Goal: Information Seeking & Learning: Learn about a topic

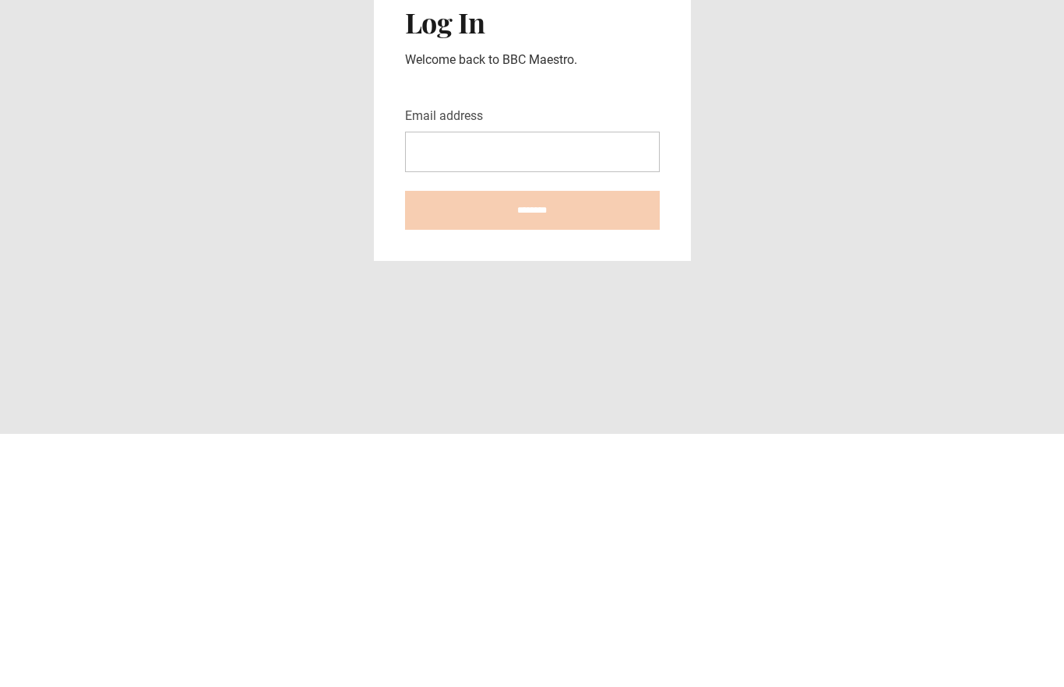
click at [663, 227] on div "Log In Welcome back to BBC Maestro. Email address ********" at bounding box center [532, 370] width 317 height 287
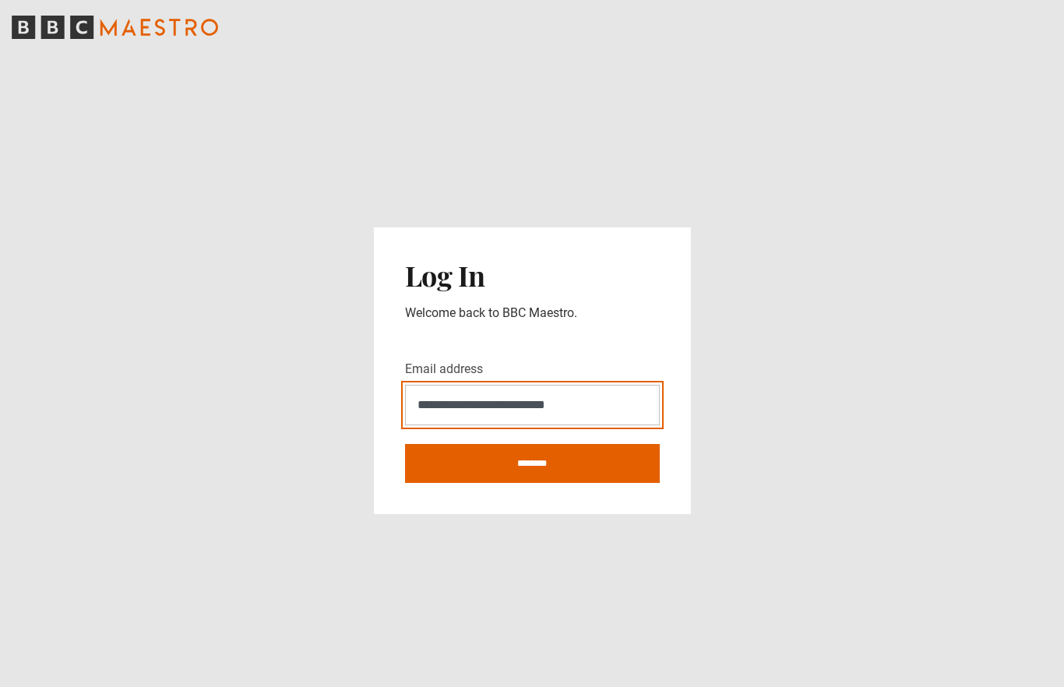
type input "**********"
click at [532, 444] on input "********" at bounding box center [532, 463] width 255 height 39
type input "**********"
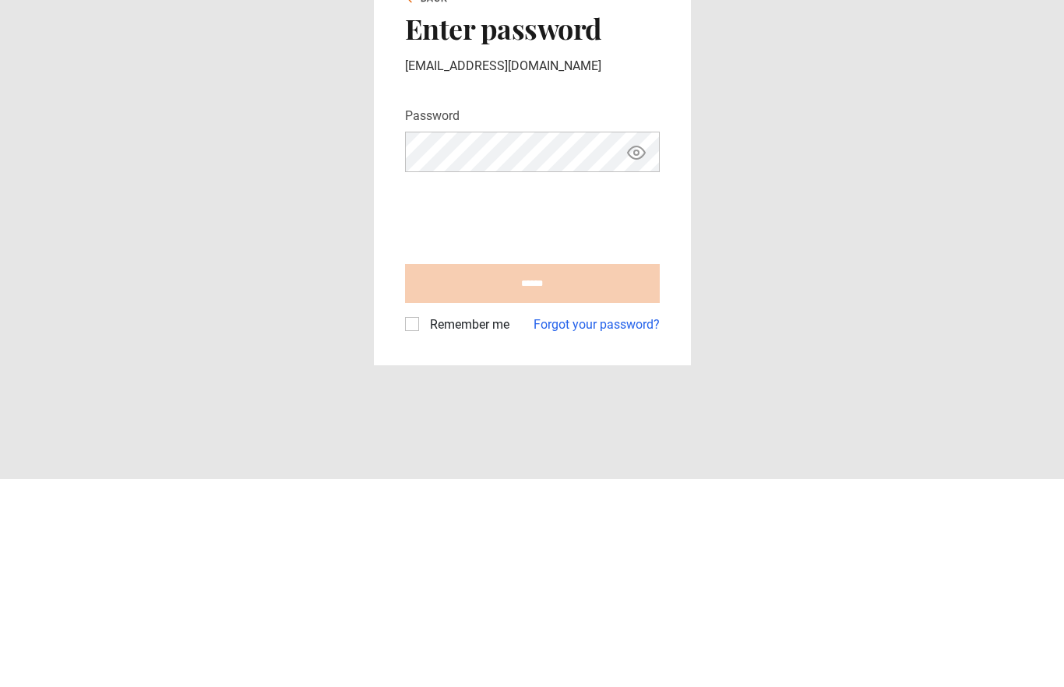
scroll to position [63, 0]
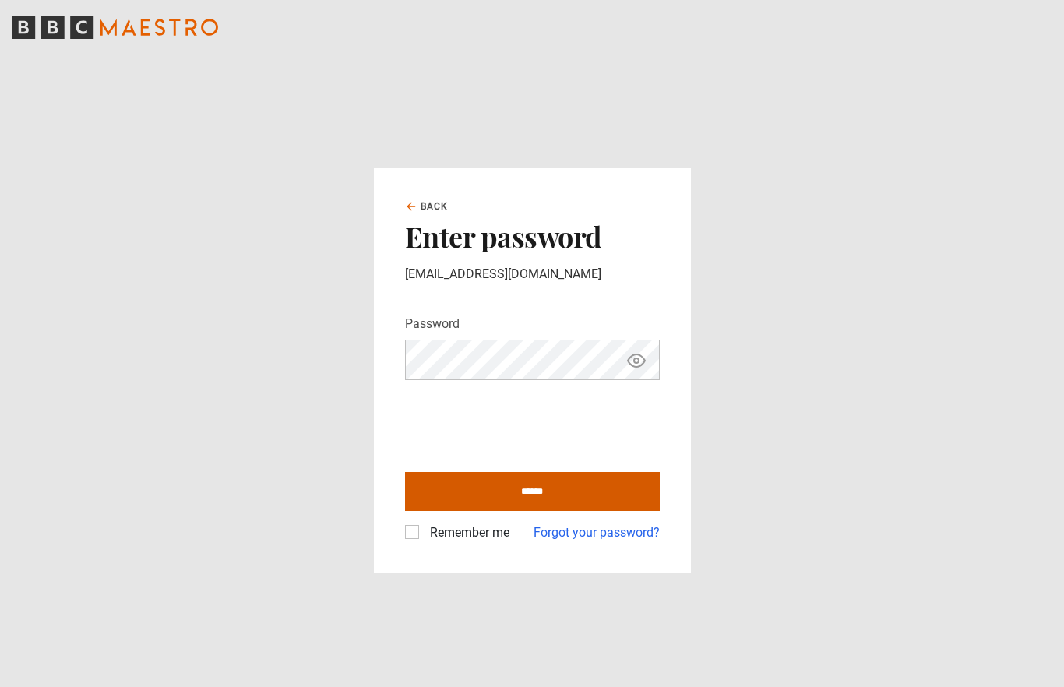
click at [449, 472] on input "******" at bounding box center [532, 491] width 255 height 39
type input "**********"
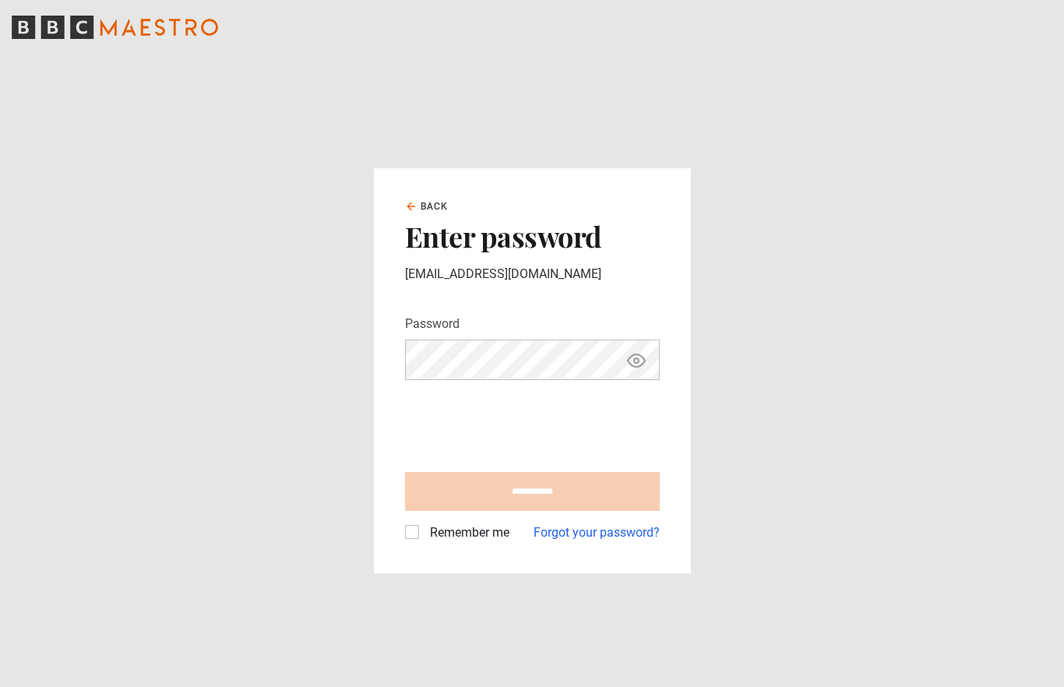
click at [424, 523] on label "Remember me" at bounding box center [467, 532] width 86 height 19
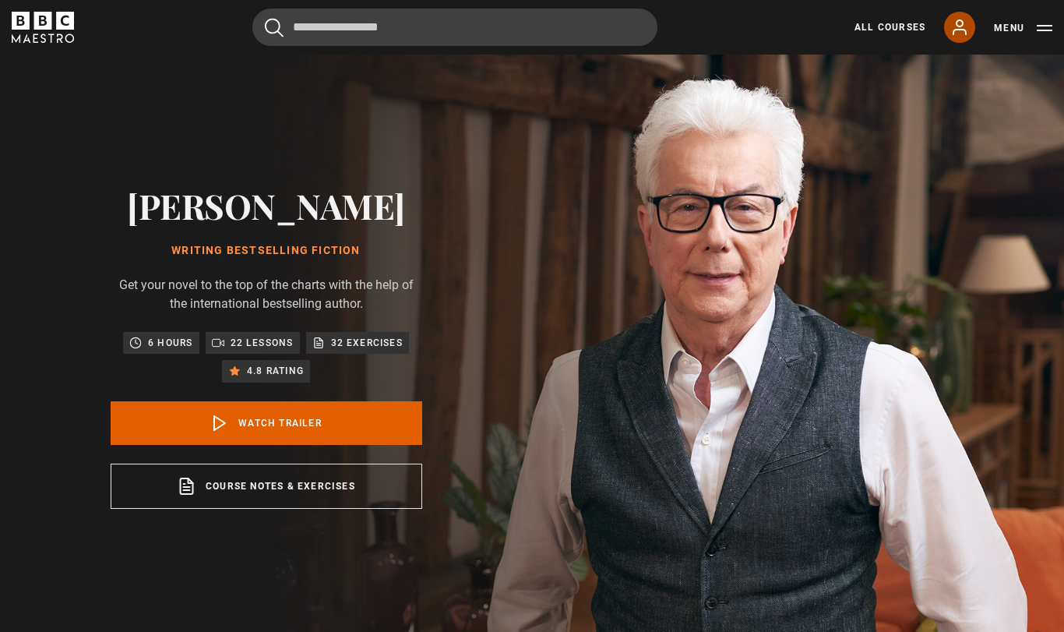
click at [964, 22] on icon at bounding box center [959, 27] width 19 height 19
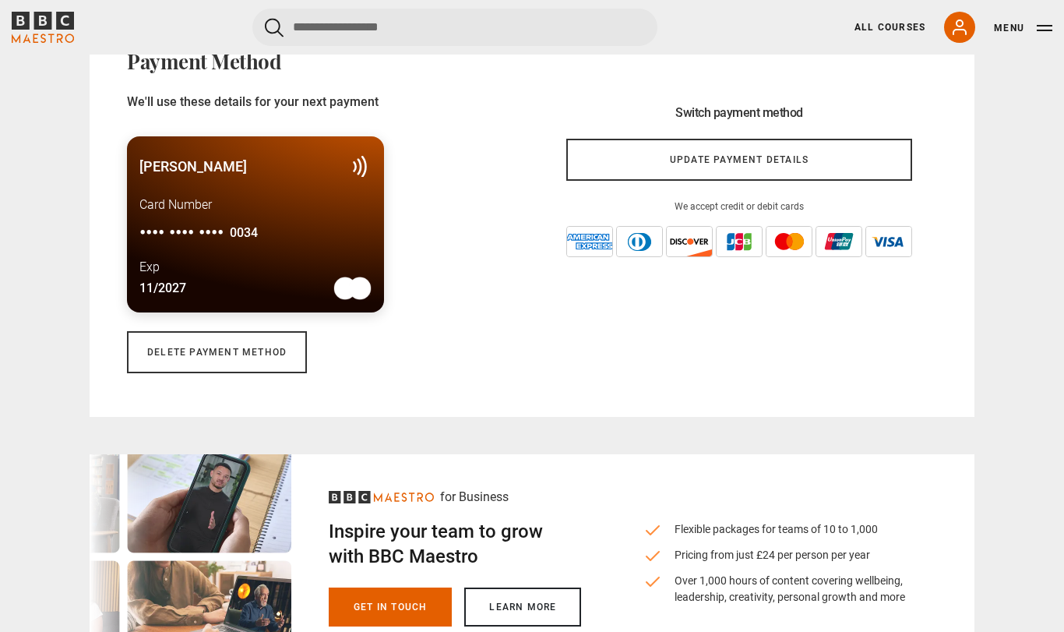
scroll to position [1138, 0]
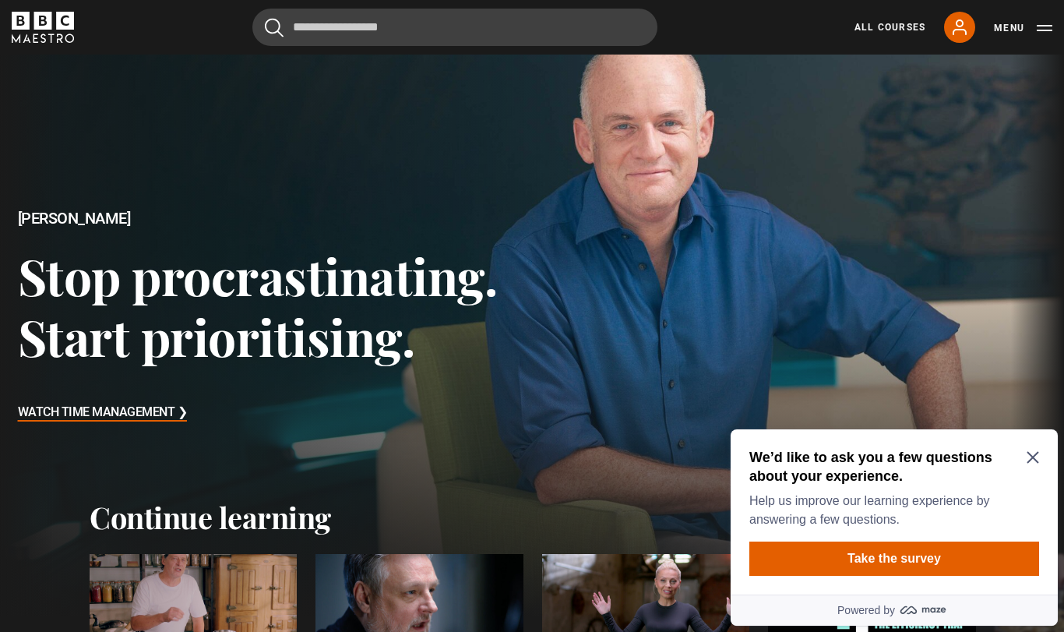
scroll to position [43, 0]
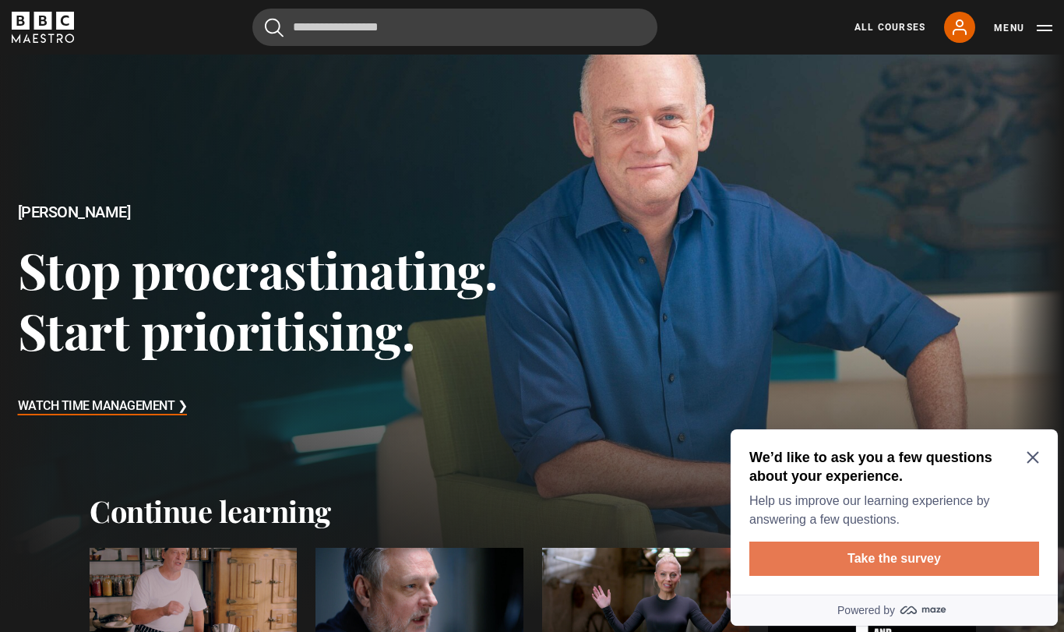
click at [1004, 554] on button "Take the survey" at bounding box center [894, 558] width 290 height 34
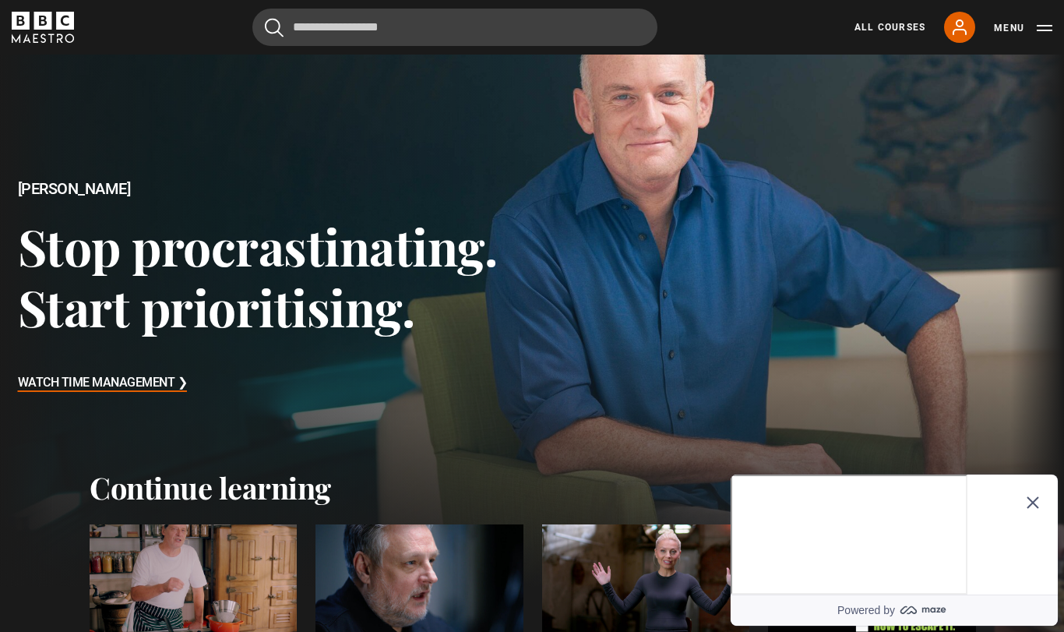
scroll to position [68, 0]
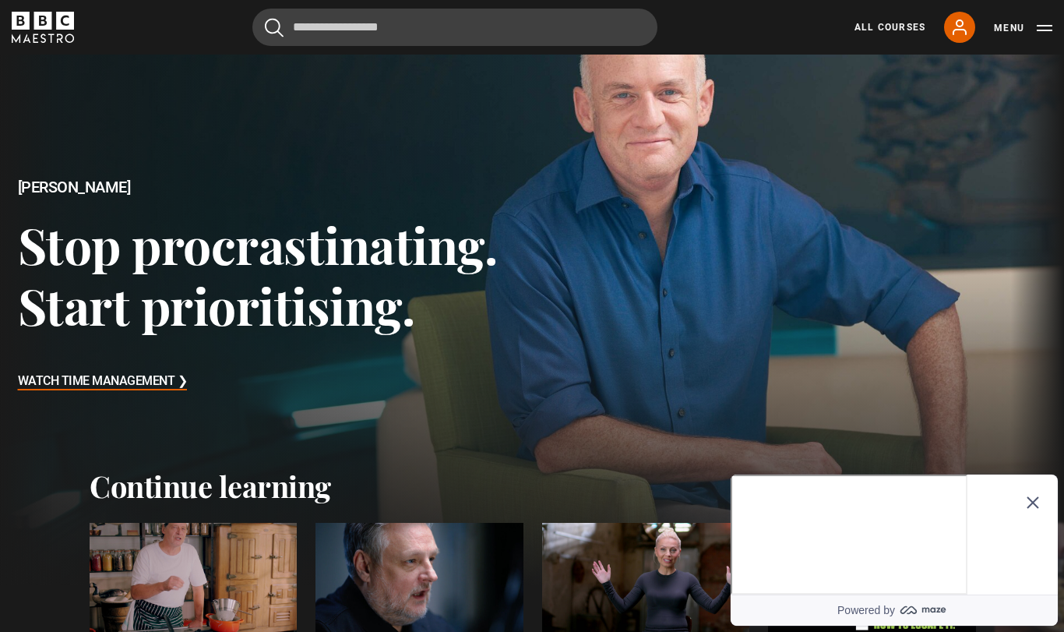
click at [967, 474] on div "Optional study invitation" at bounding box center [848, 474] width 237 height 0
click at [1034, 497] on icon "Close Maze Prompt" at bounding box center [1032, 503] width 12 height 12
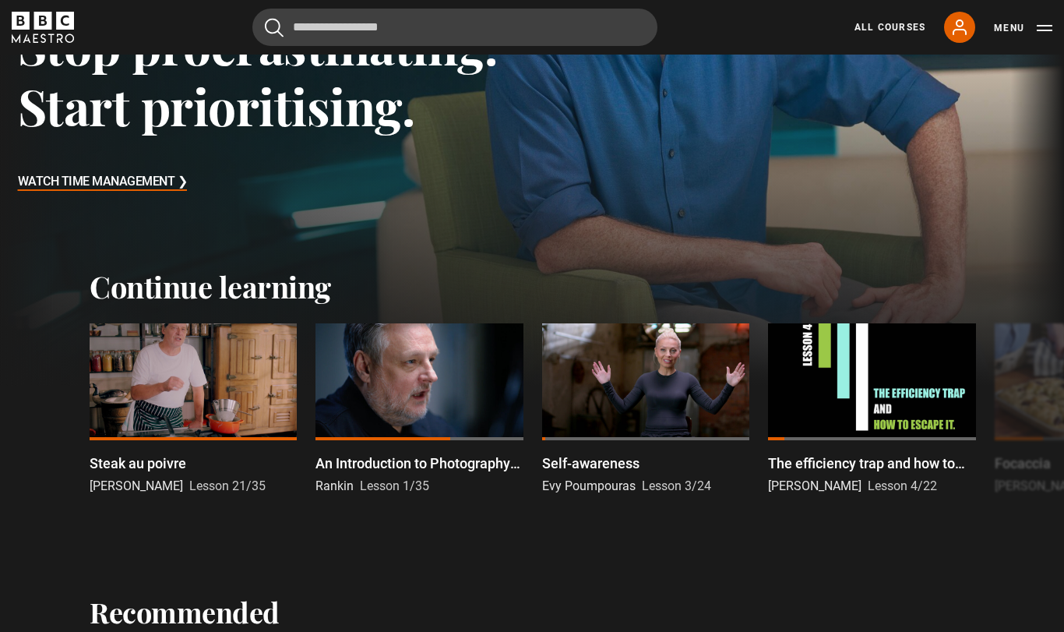
scroll to position [299, 0]
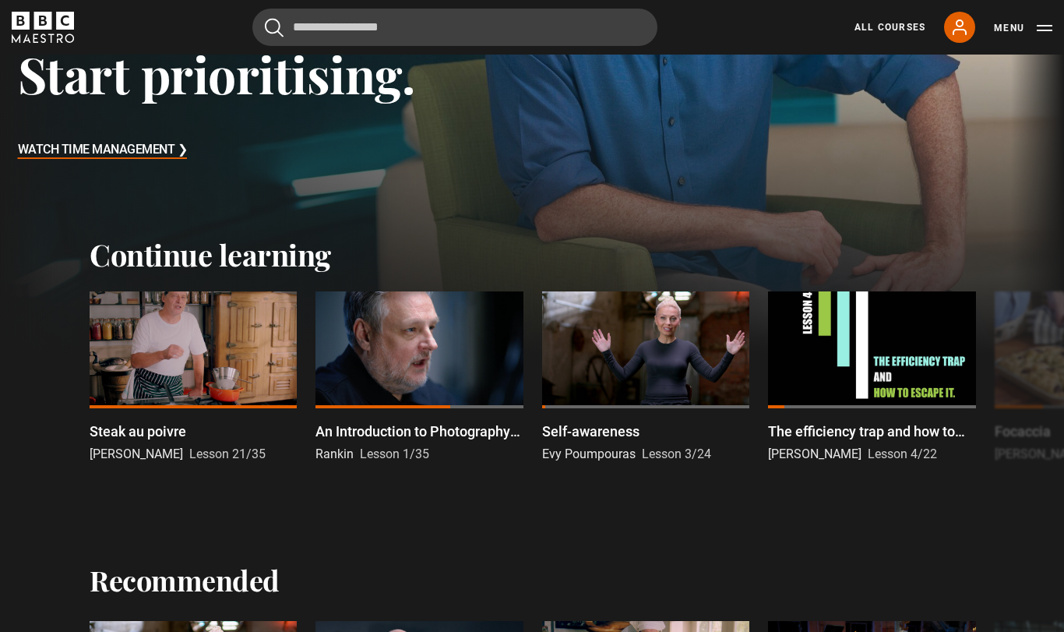
click at [374, 343] on div at bounding box center [418, 349] width 207 height 117
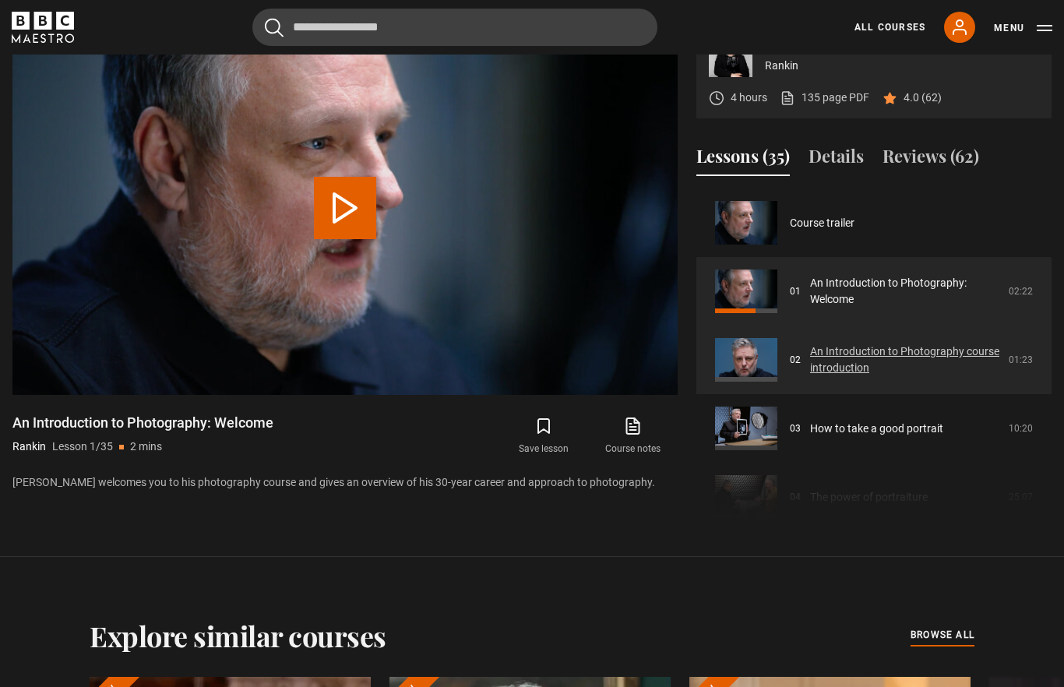
click at [992, 376] on link "An Introduction to Photography course introduction" at bounding box center [904, 359] width 189 height 33
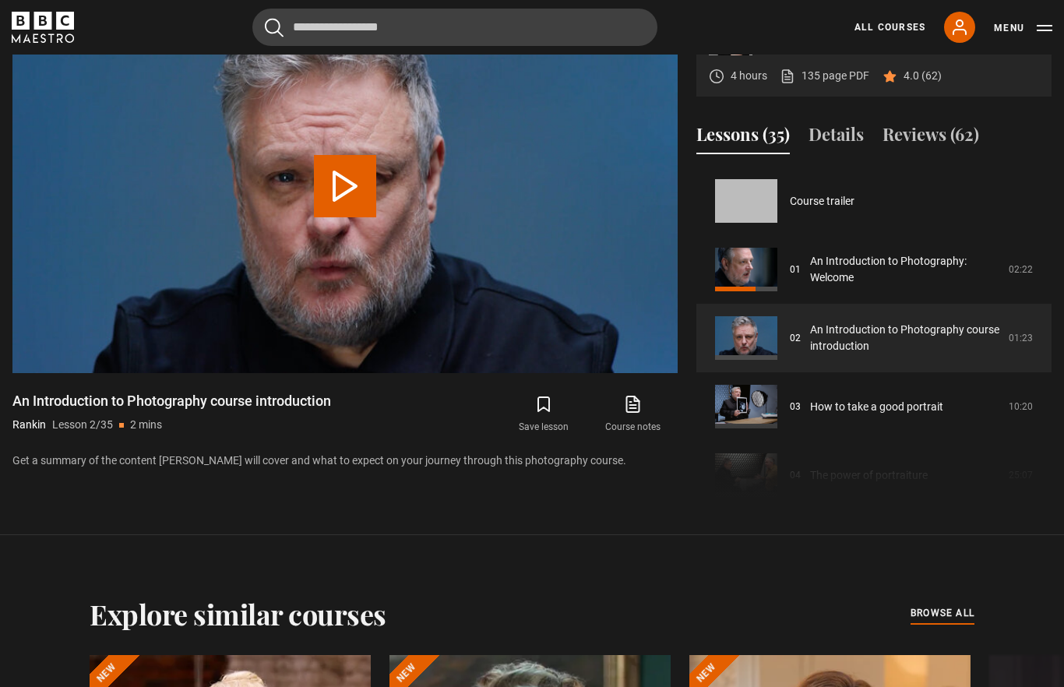
scroll to position [69, 0]
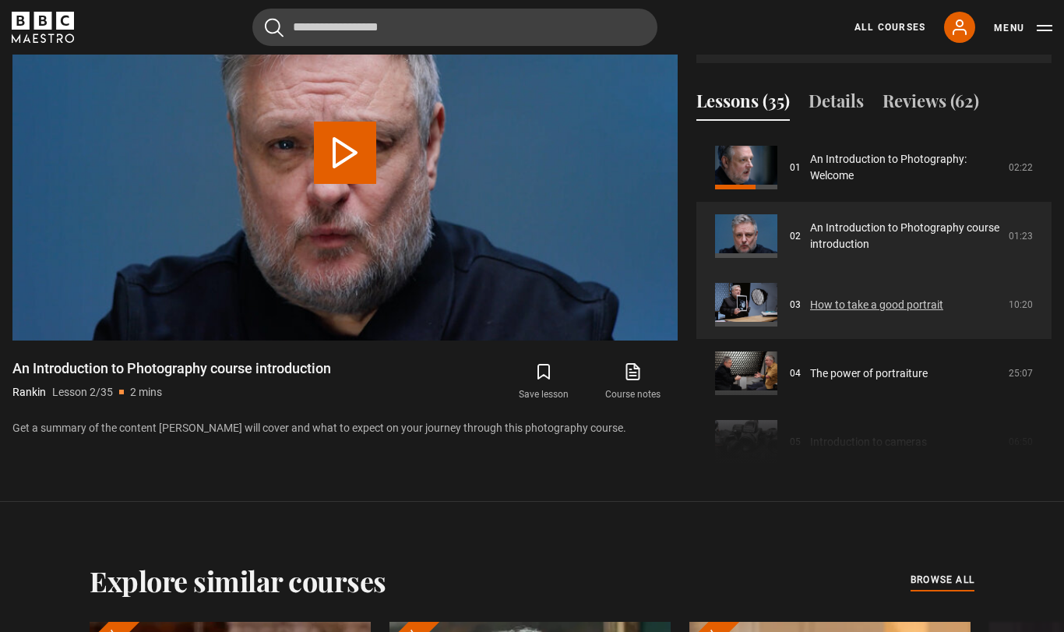
click at [889, 313] on link "How to take a good portrait" at bounding box center [876, 305] width 133 height 16
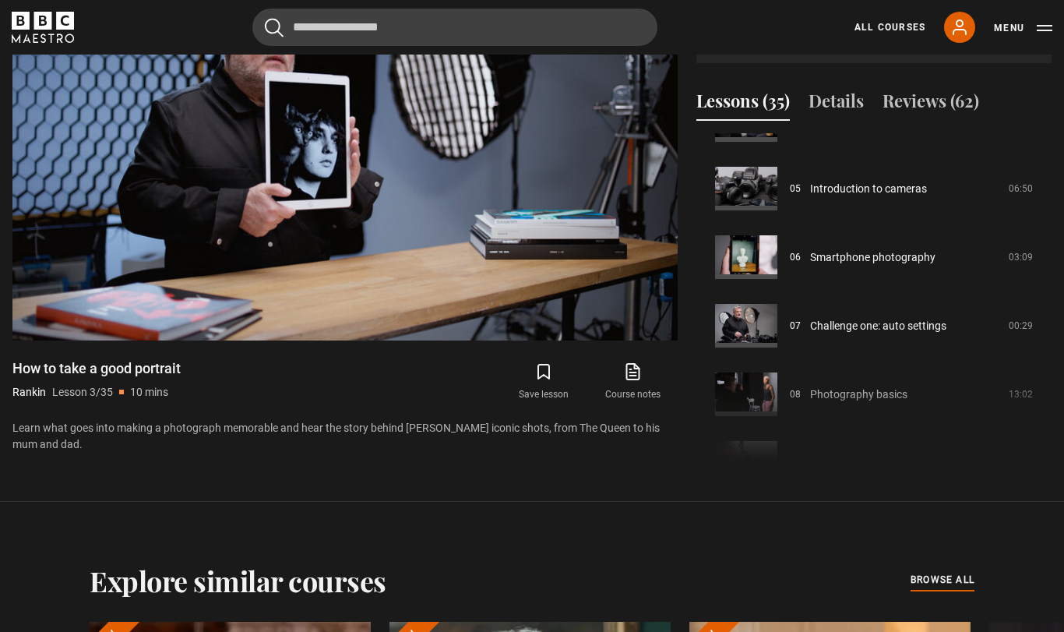
scroll to position [321, 0]
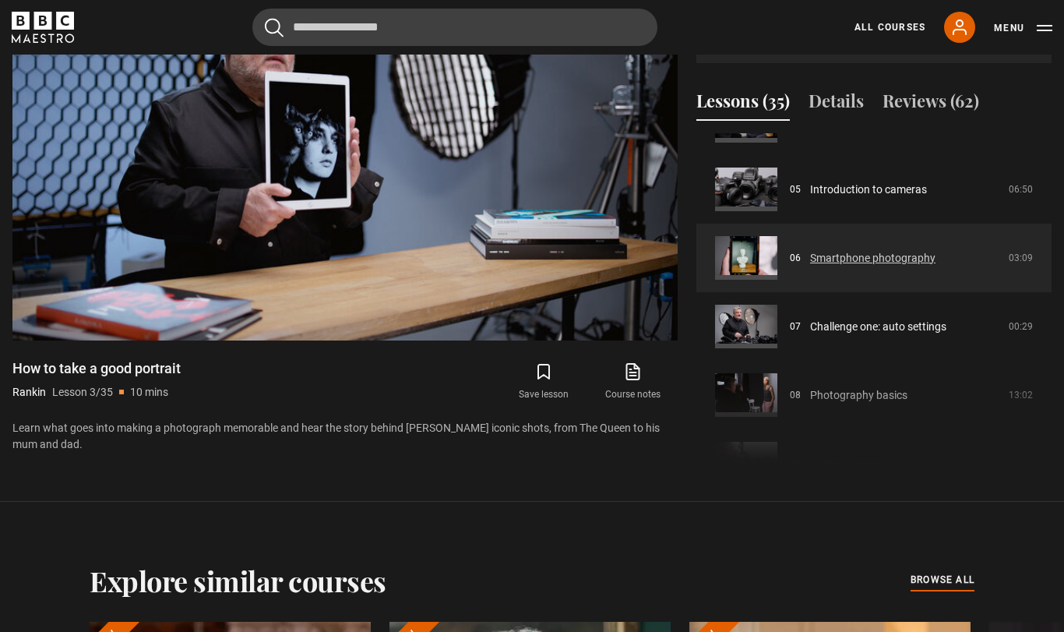
click at [927, 266] on link "Smartphone photography" at bounding box center [872, 258] width 125 height 16
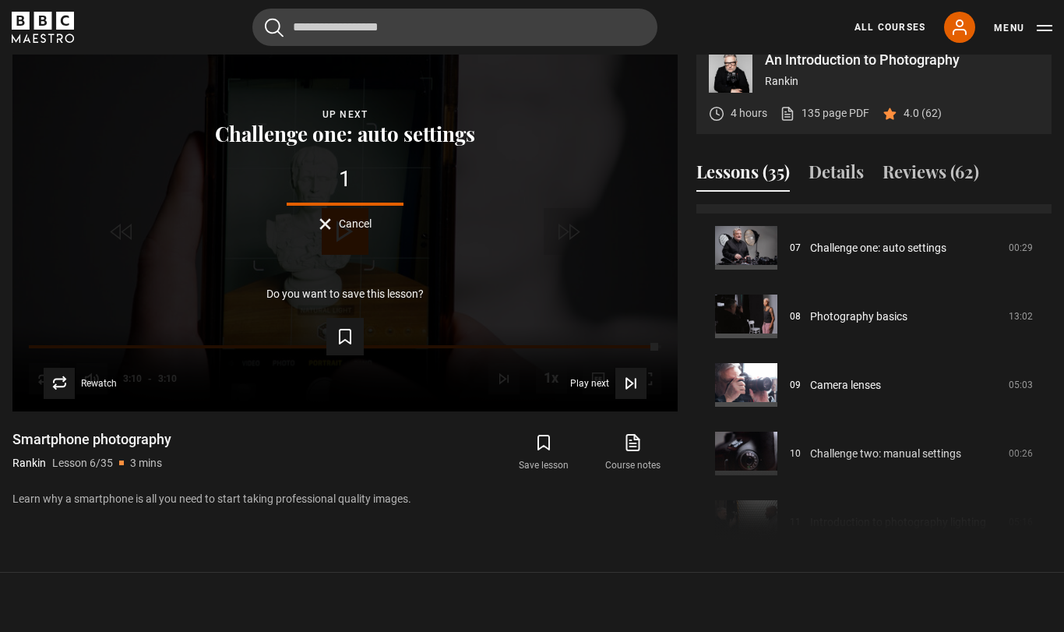
scroll to position [494, 0]
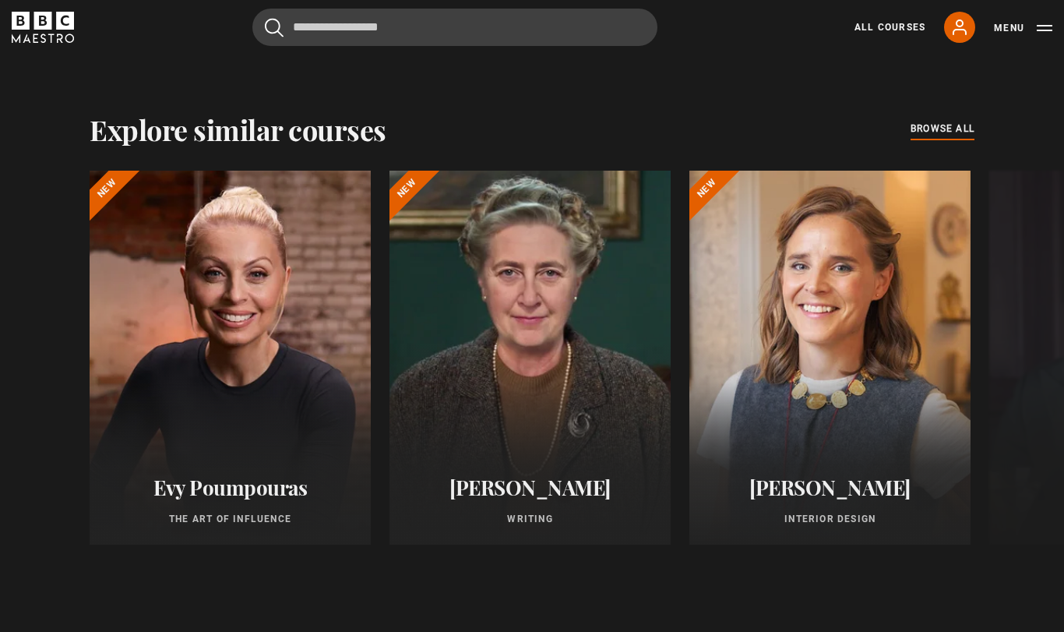
scroll to position [1218, 0]
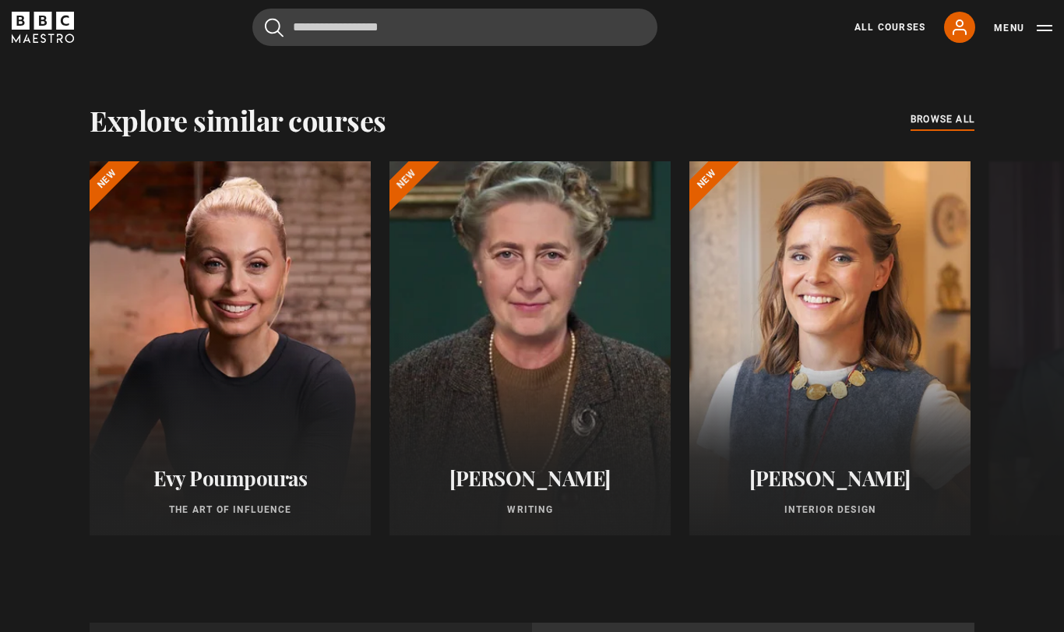
click at [620, 464] on div at bounding box center [529, 348] width 309 height 411
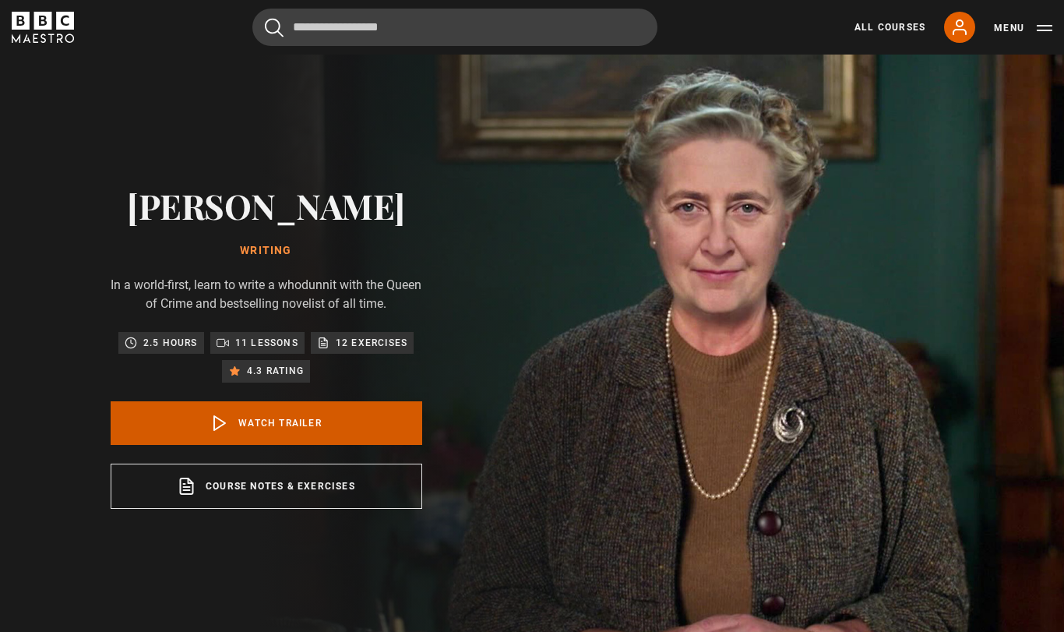
click at [219, 445] on link "Watch Trailer" at bounding box center [266, 423] width 311 height 44
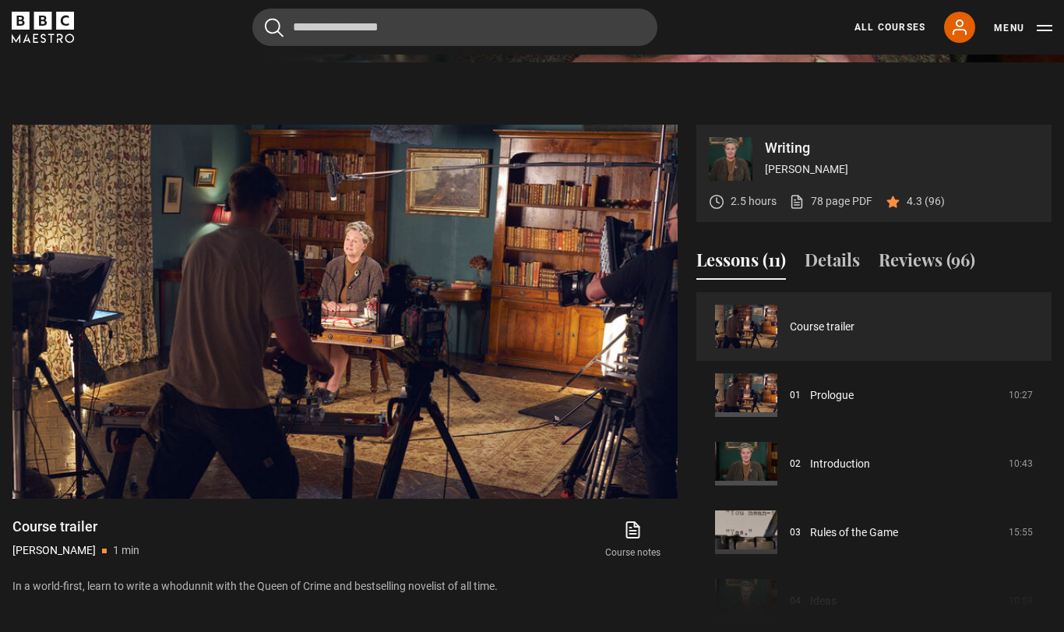
scroll to position [582, 0]
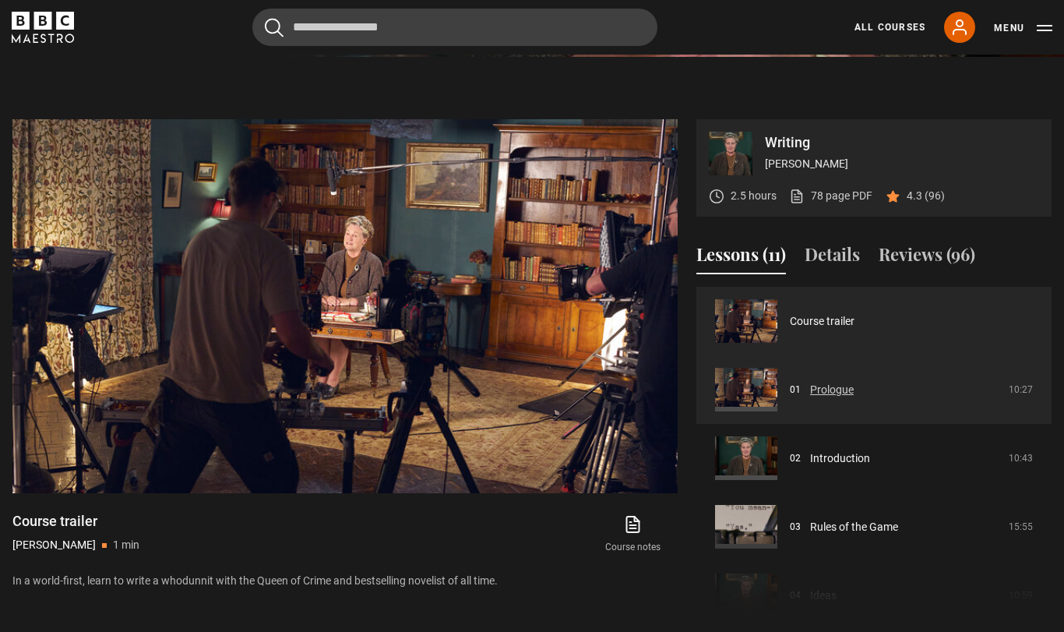
click at [846, 398] on link "Prologue" at bounding box center [832, 390] width 44 height 16
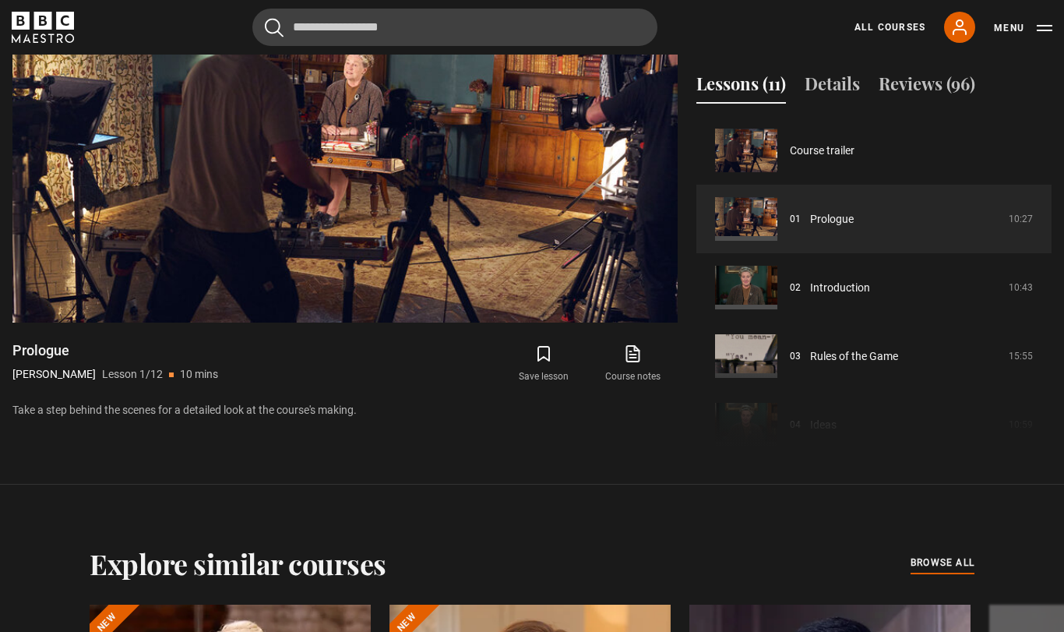
scroll to position [730, 0]
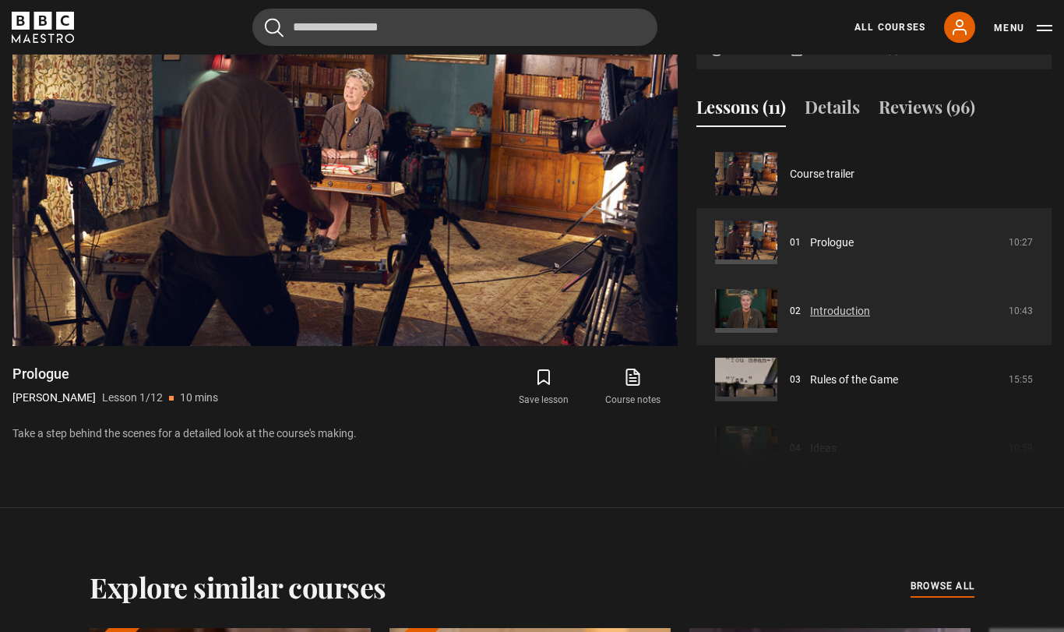
click at [870, 319] on link "Introduction" at bounding box center [840, 311] width 60 height 16
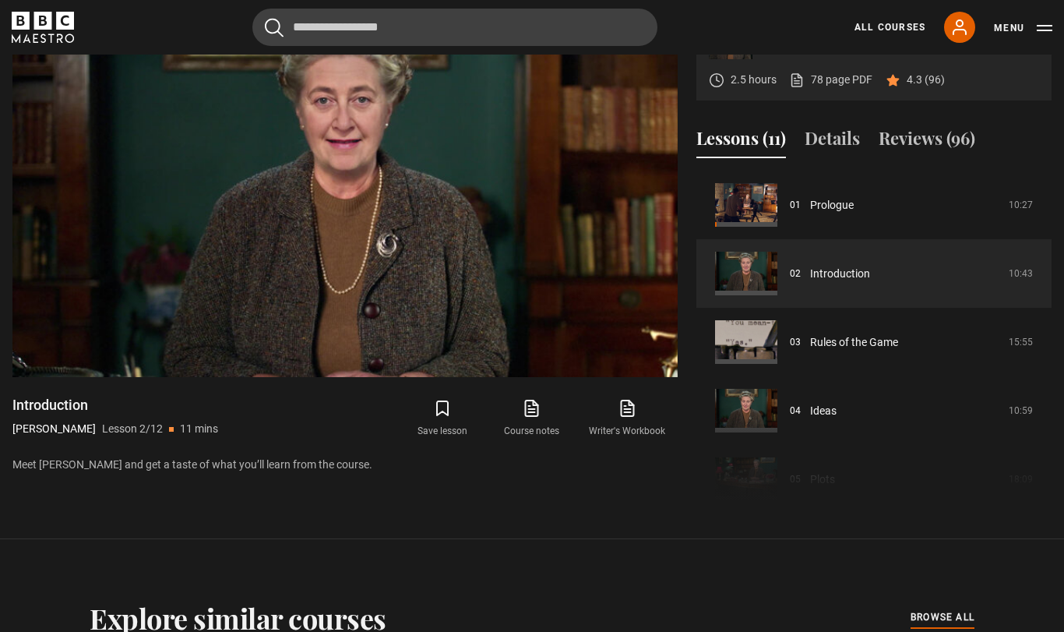
scroll to position [703, 0]
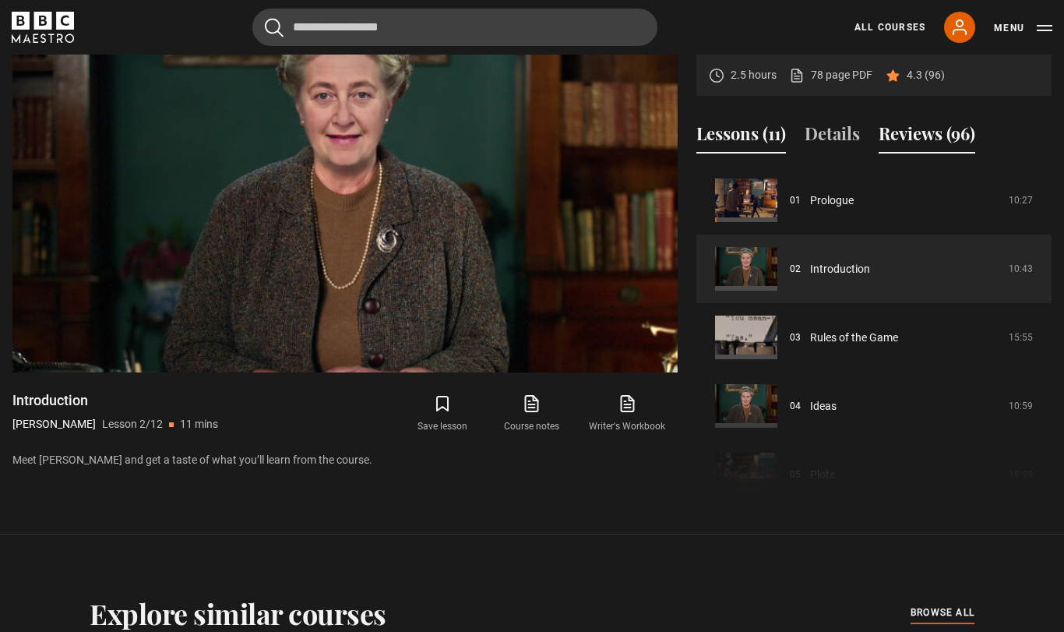
click at [941, 153] on button "Reviews (96)" at bounding box center [926, 137] width 97 height 33
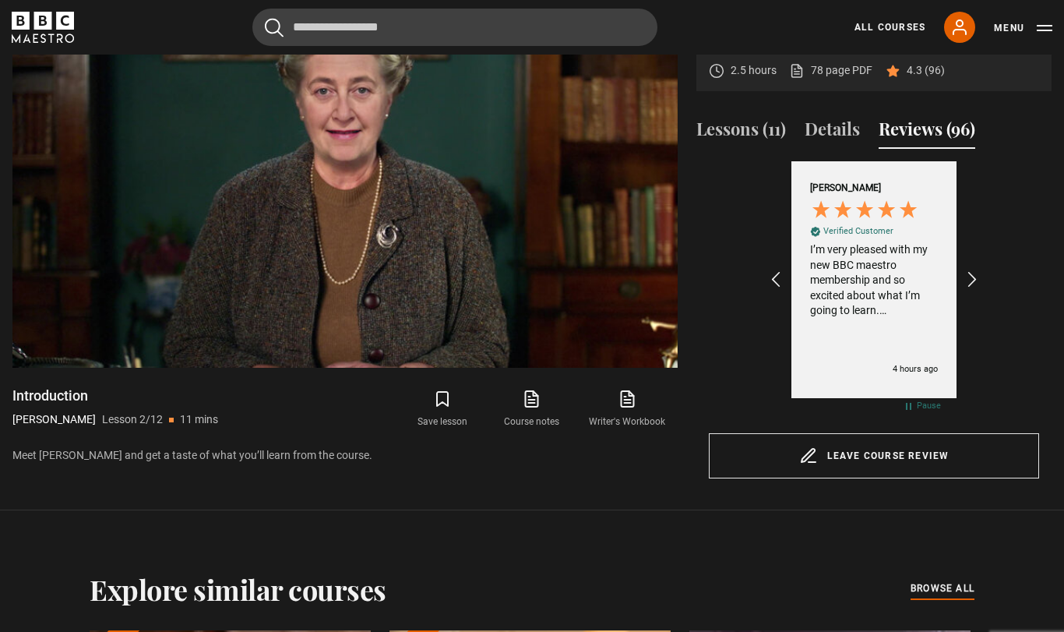
scroll to position [715, 0]
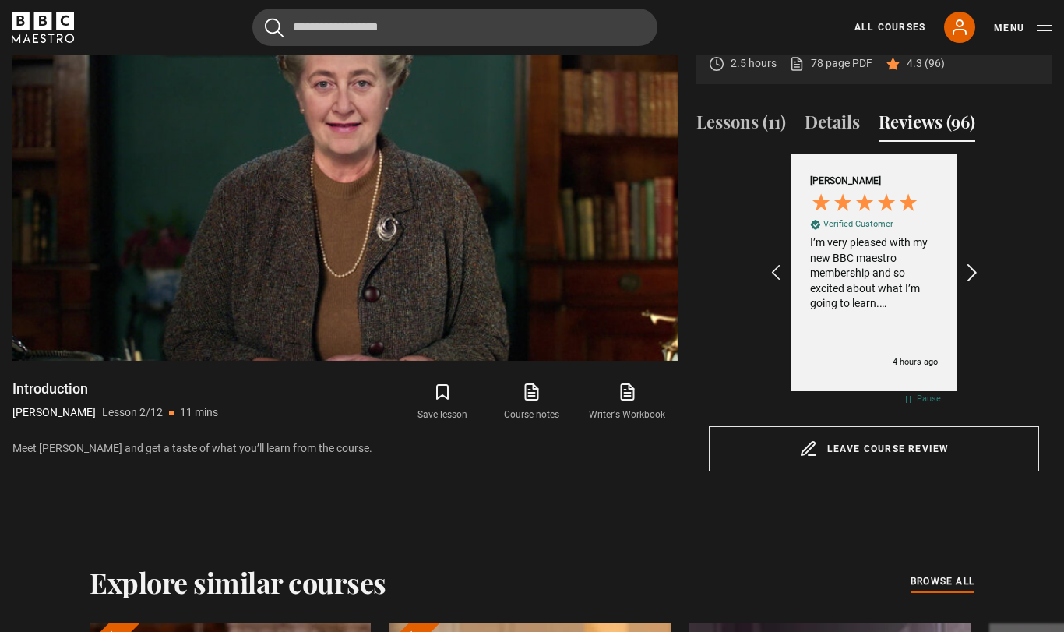
click at [977, 283] on icon "REVIEWS.io Carousel Scroll Right" at bounding box center [973, 273] width 22 height 22
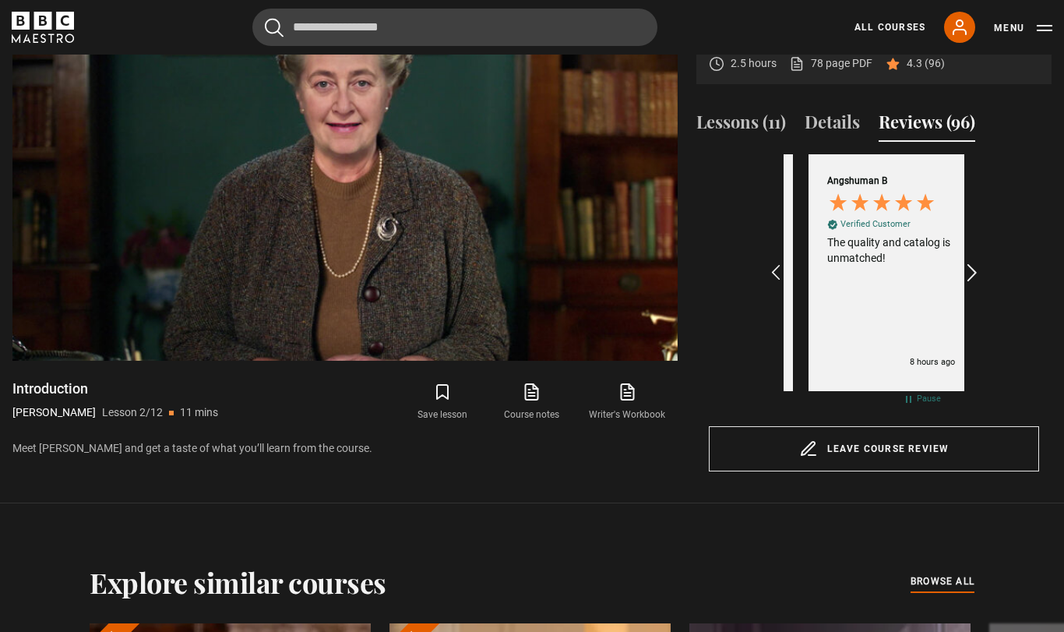
scroll to position [0, 181]
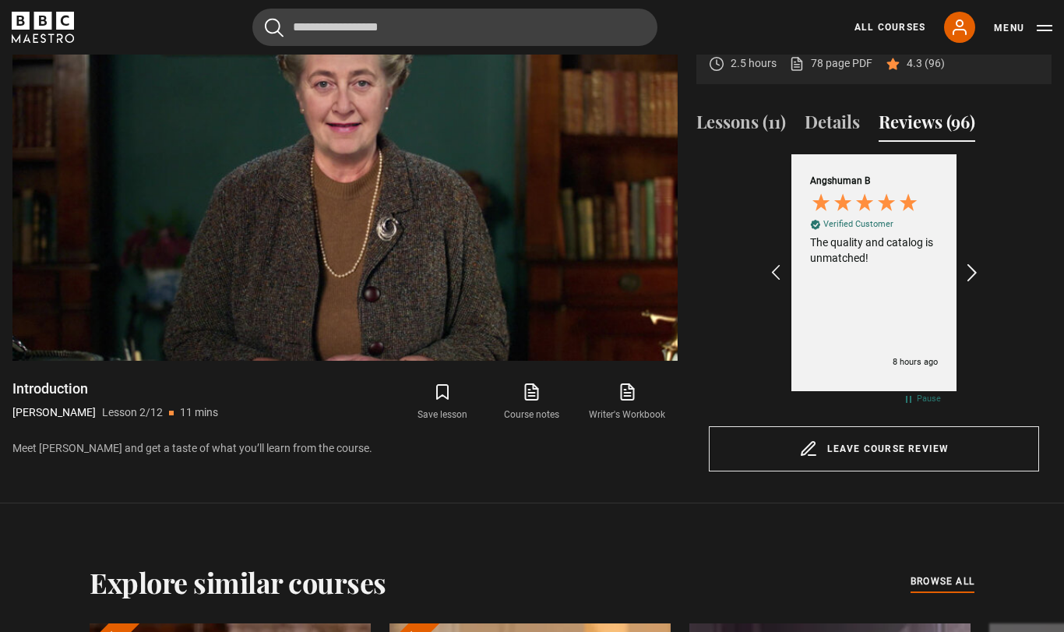
click at [982, 283] on icon "REVIEWS.io Carousel Scroll Right" at bounding box center [973, 273] width 22 height 22
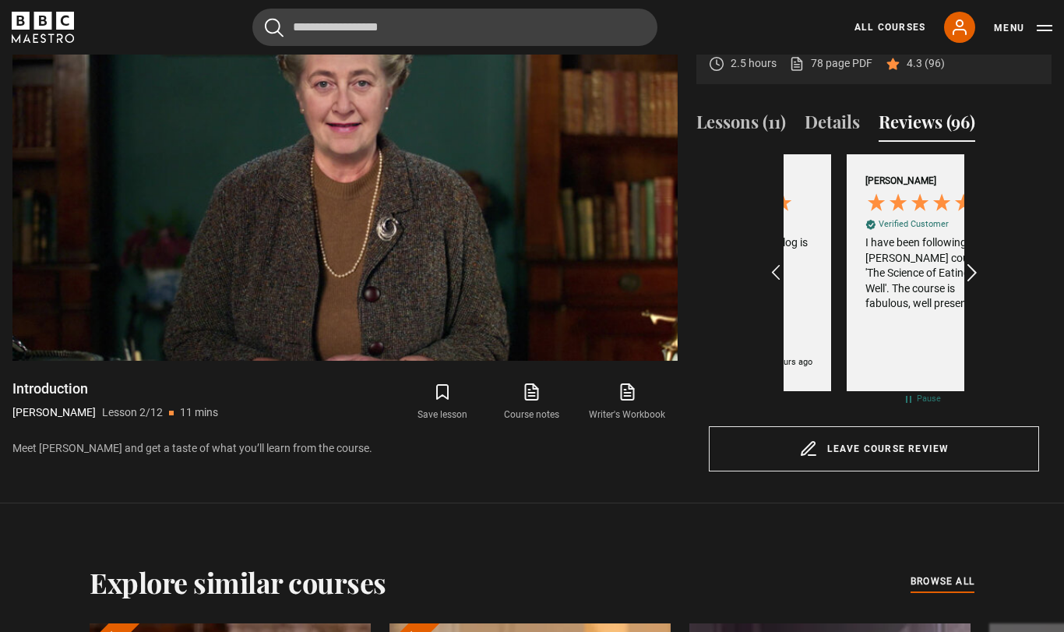
scroll to position [0, 361]
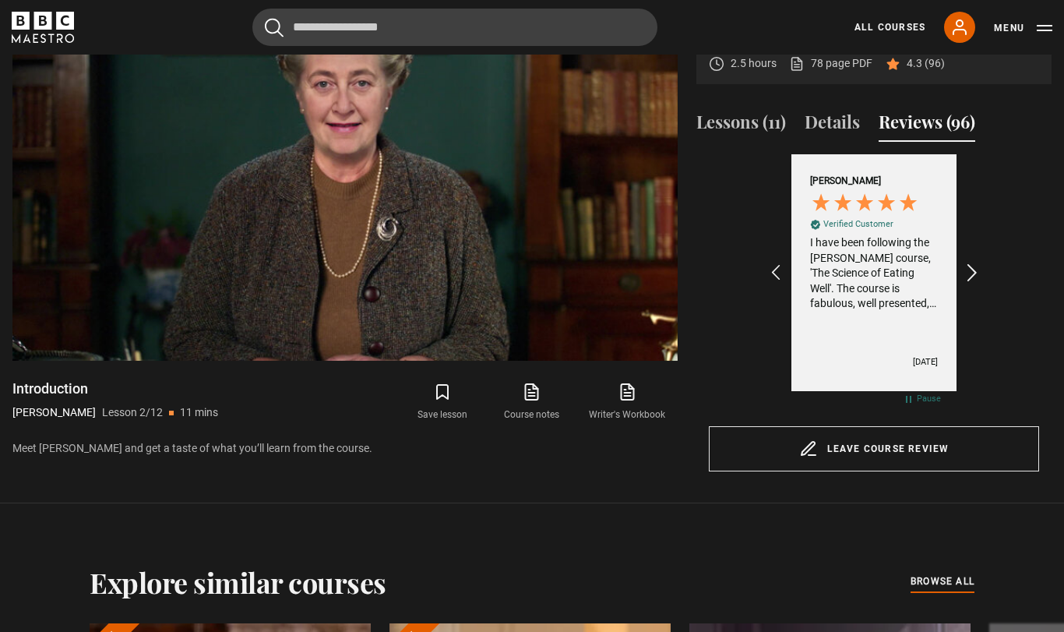
click at [982, 283] on icon "REVIEWS.io Carousel Scroll Right" at bounding box center [973, 273] width 22 height 22
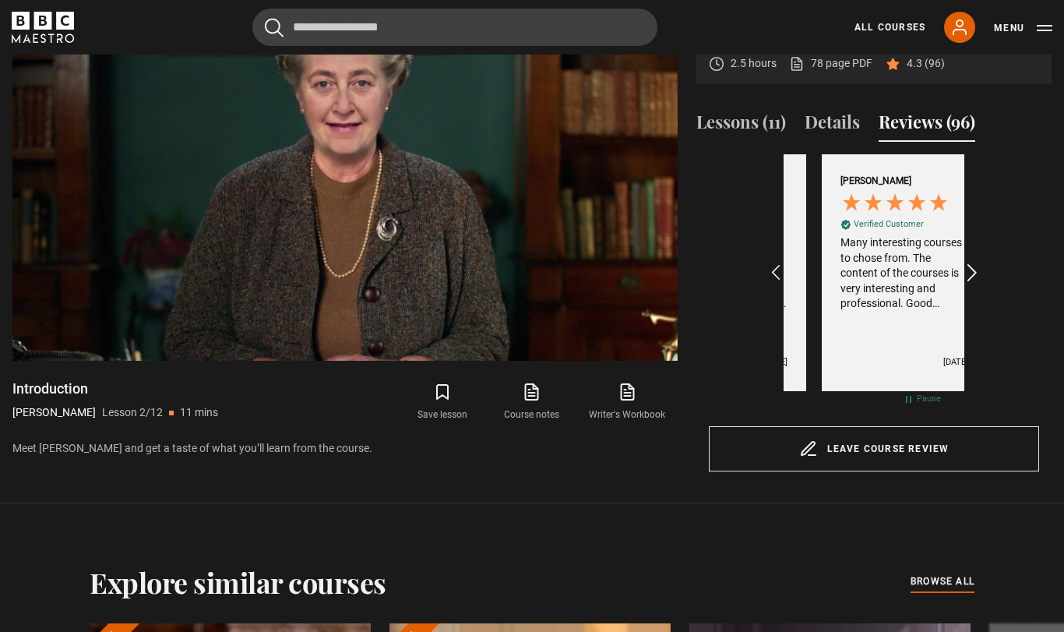
scroll to position [0, 542]
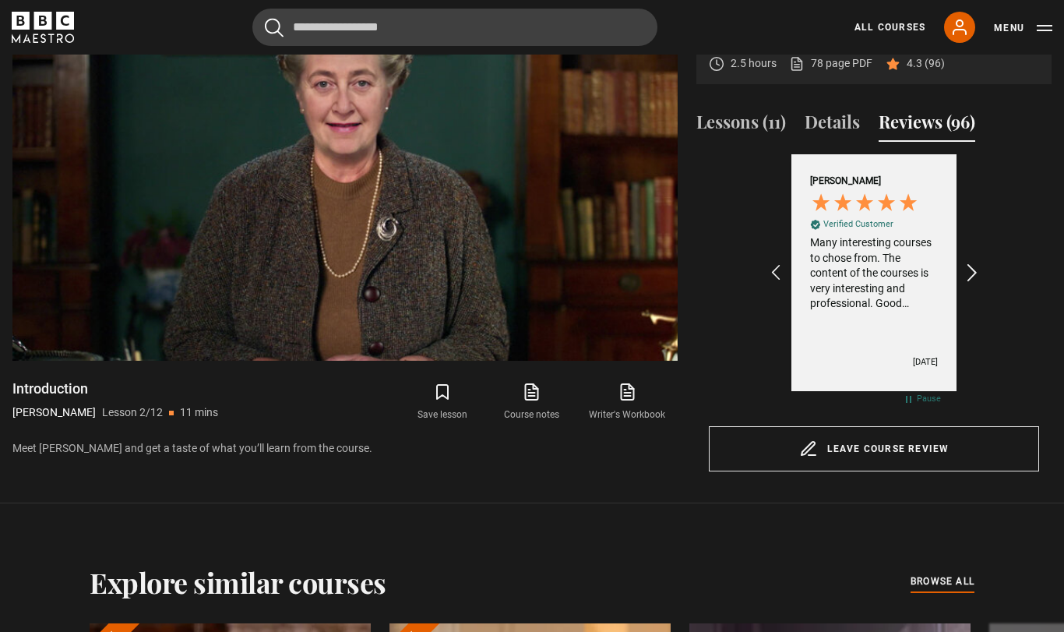
click at [981, 283] on icon "REVIEWS.io Carousel Scroll Right" at bounding box center [973, 273] width 22 height 22
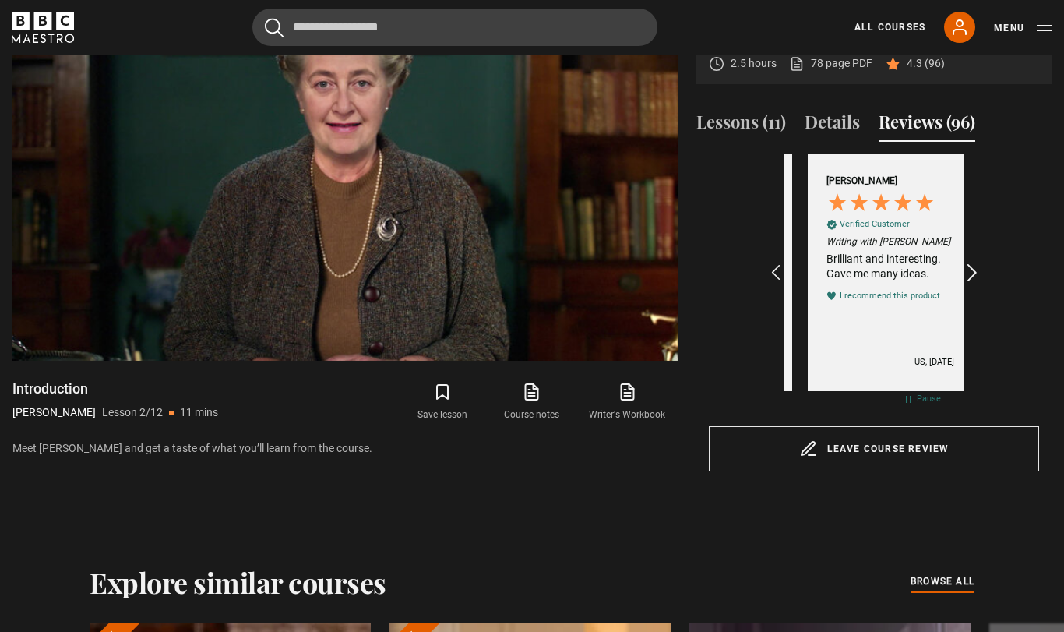
scroll to position [0, 723]
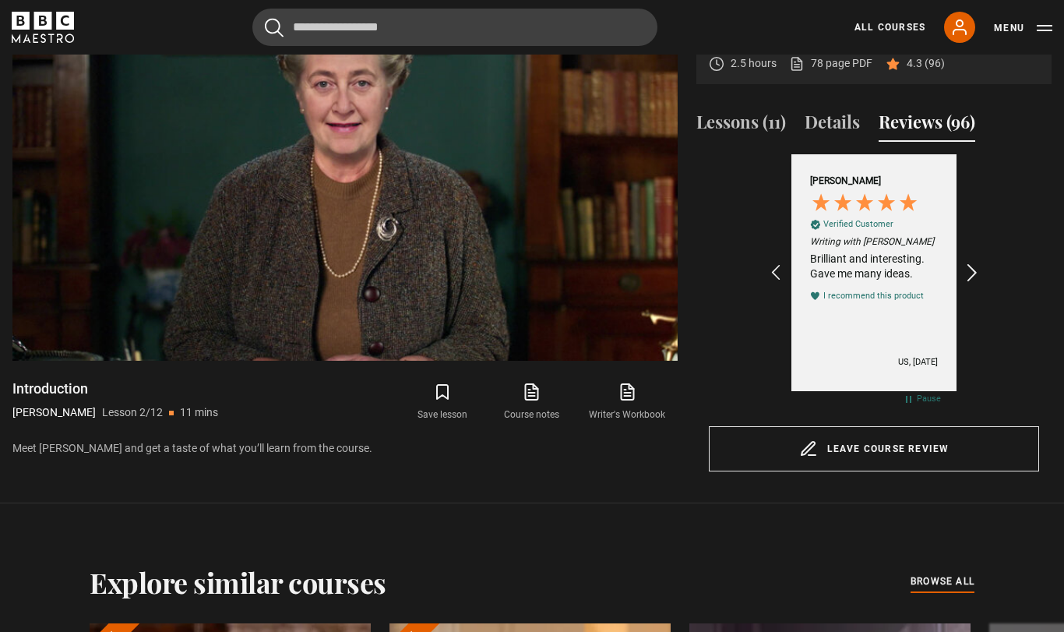
click at [981, 283] on icon "REVIEWS.io Carousel Scroll Right" at bounding box center [973, 273] width 22 height 22
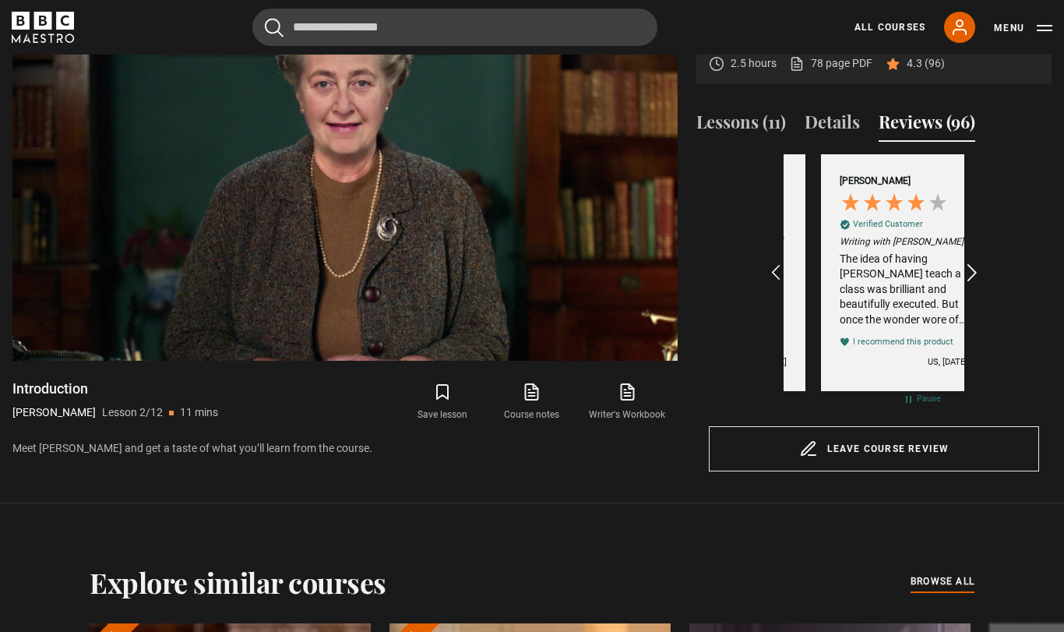
scroll to position [0, 903]
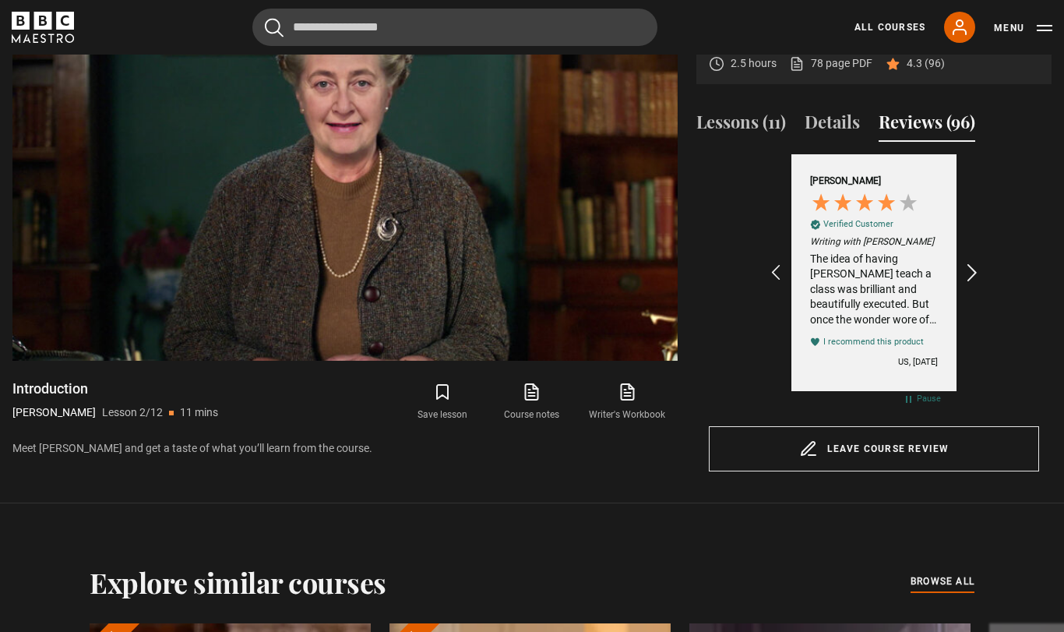
click at [979, 283] on icon "REVIEWS.io Carousel Scroll Right" at bounding box center [973, 273] width 22 height 22
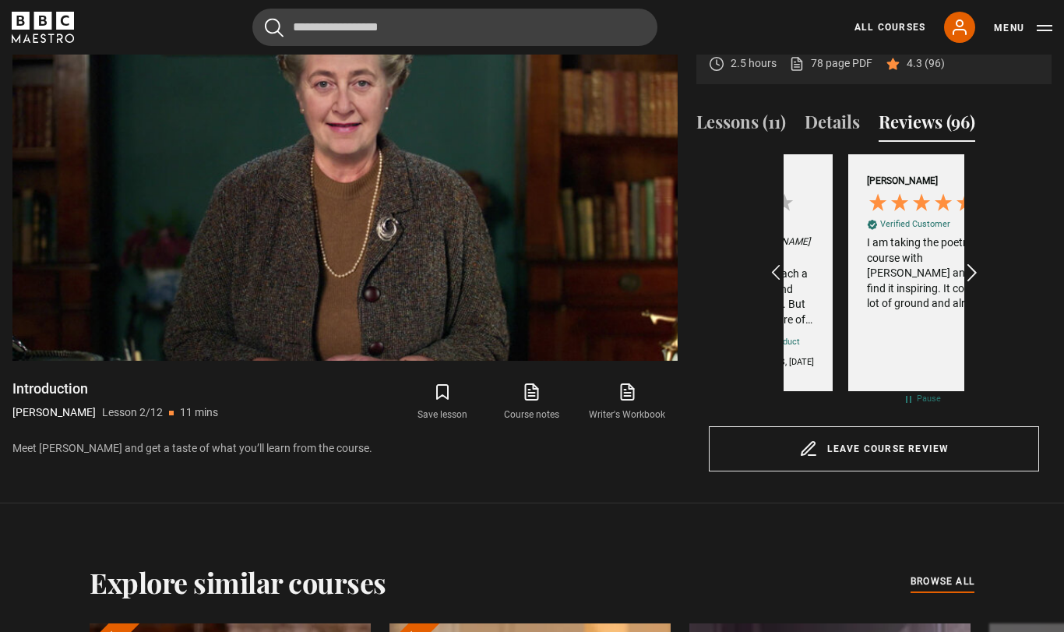
scroll to position [0, 1084]
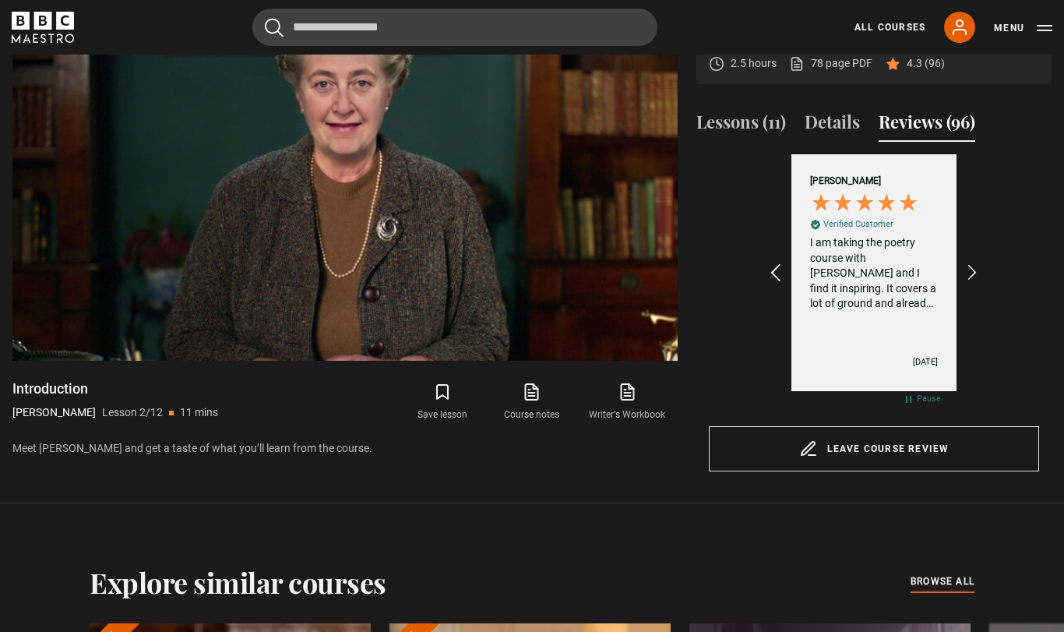
click at [775, 283] on icon "REVIEWS.io Carousel Scroll Left" at bounding box center [776, 273] width 22 height 22
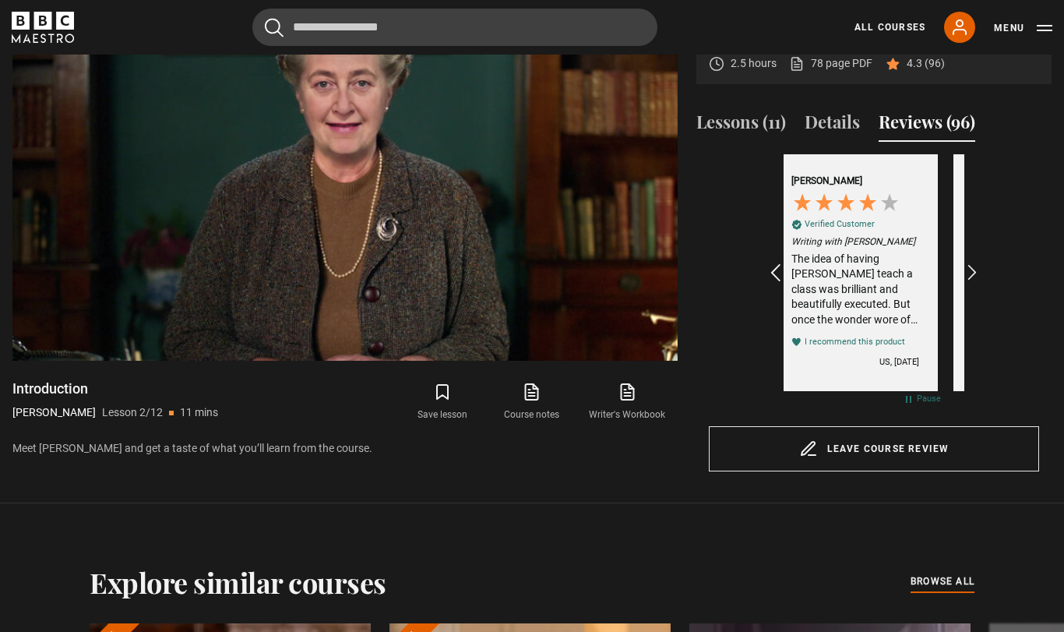
scroll to position [0, 903]
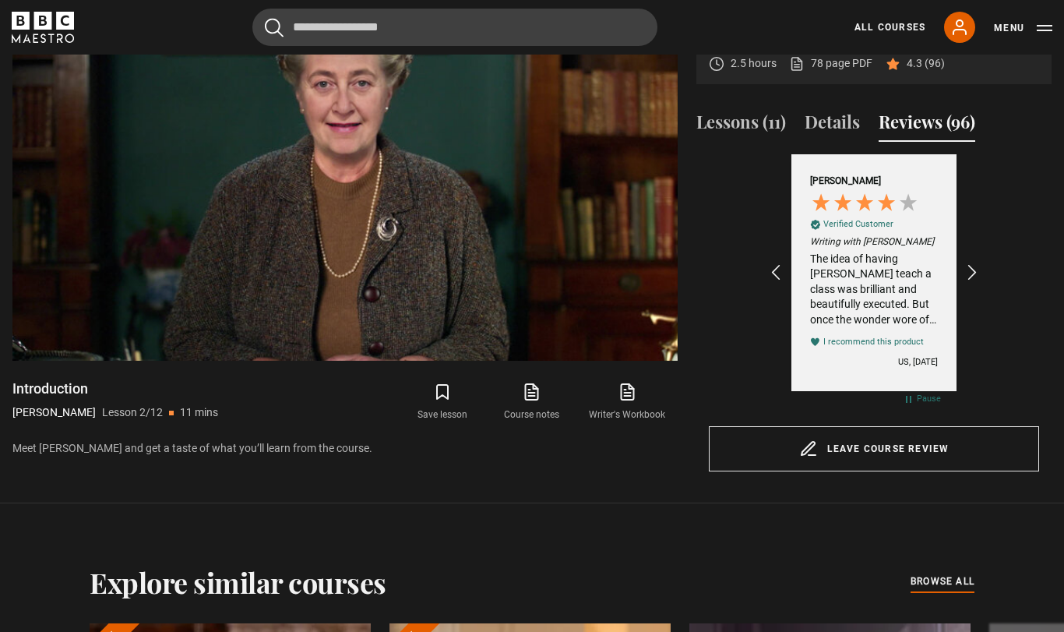
click at [906, 347] on div "I recommend this product" at bounding box center [873, 342] width 100 height 12
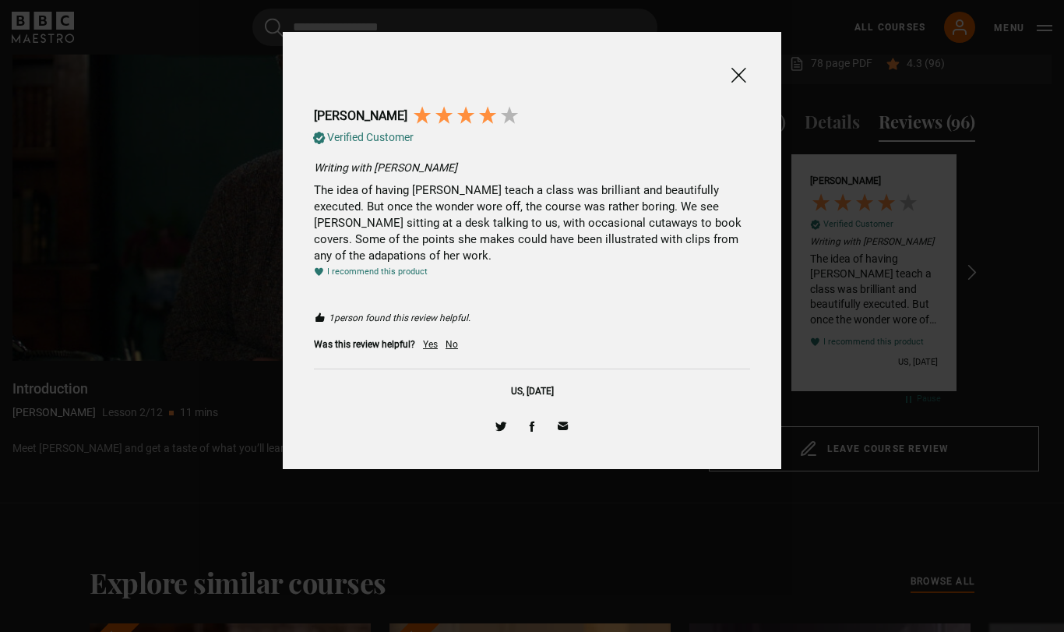
click at [434, 351] on div "Yes" at bounding box center [430, 344] width 15 height 13
click at [740, 74] on span at bounding box center [738, 74] width 19 height 19
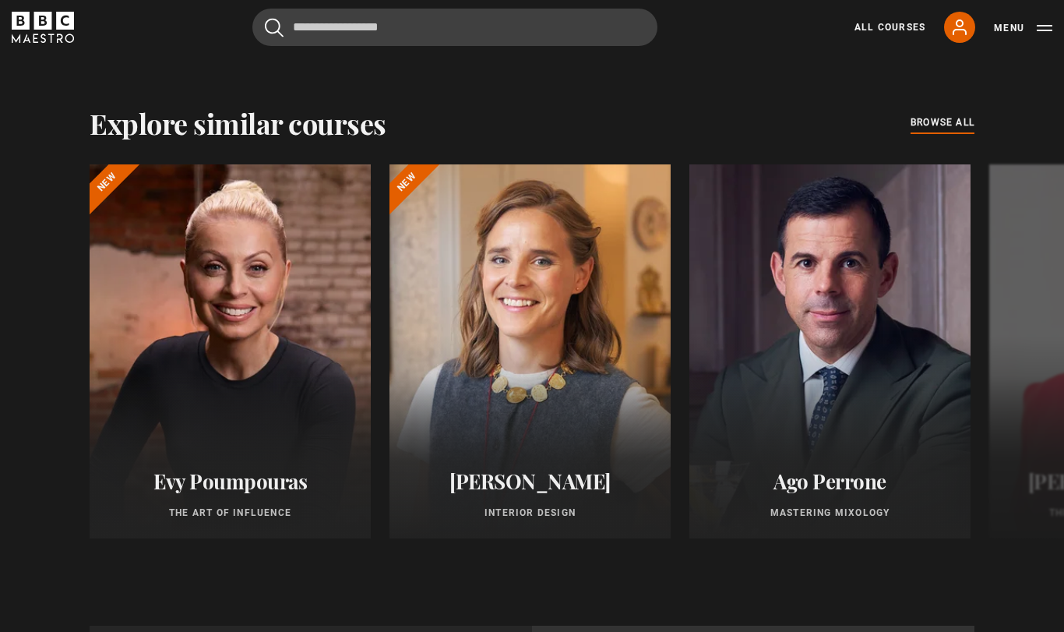
scroll to position [0, 361]
